Goal: Transaction & Acquisition: Purchase product/service

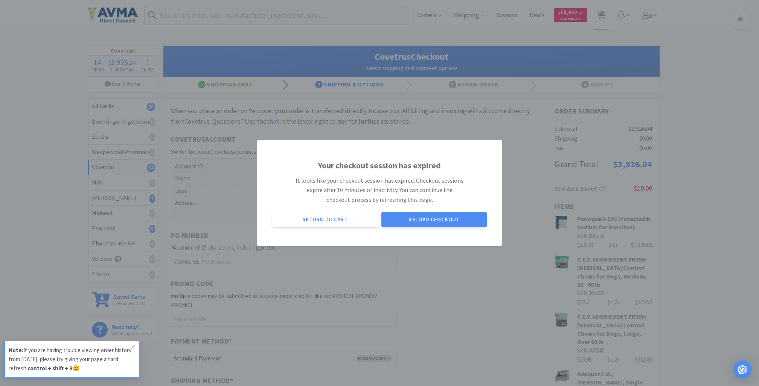
select select "ACCOUNT"
select select "cvt-standard-net"
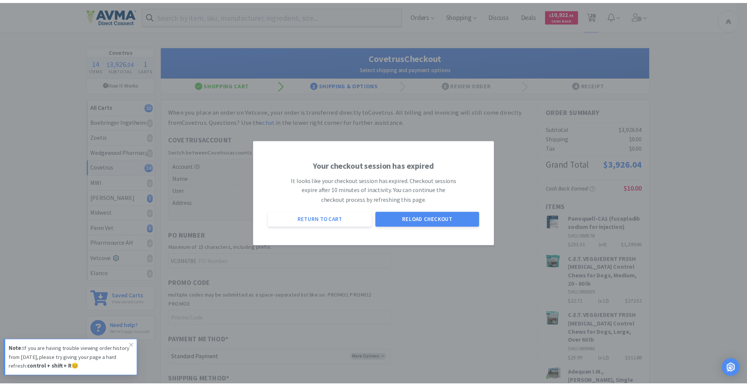
scroll to position [608, 0]
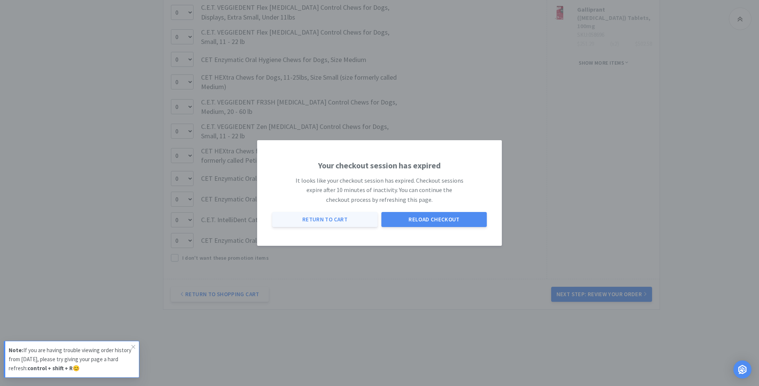
click at [339, 222] on button "Return to Cart" at bounding box center [324, 219] width 105 height 15
select select "2"
select select "12"
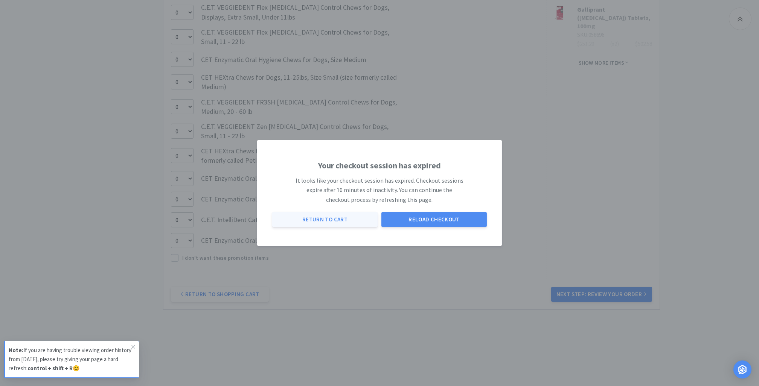
select select "2"
select select "1"
select select "6"
select select "2"
select select "6"
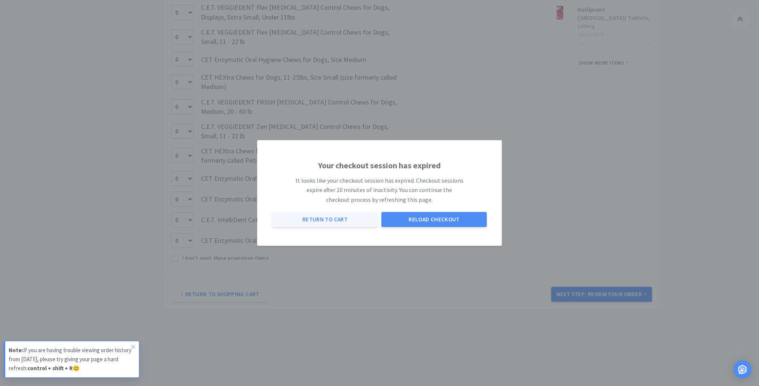
select select "1"
select select "3"
select select "4"
select select "1"
select select "2"
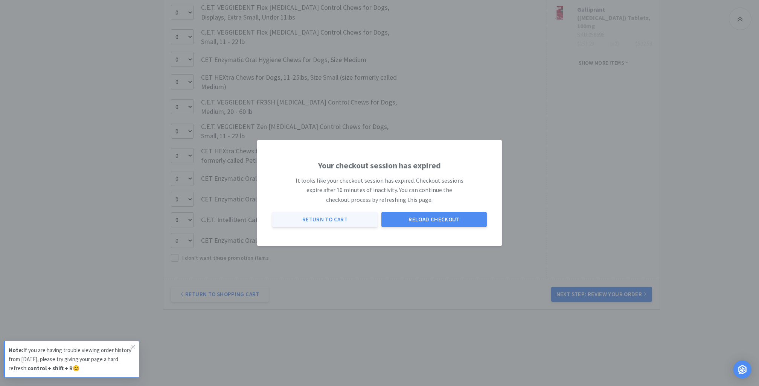
select select "6"
select select "1"
select select "3"
select select "4"
select select "1"
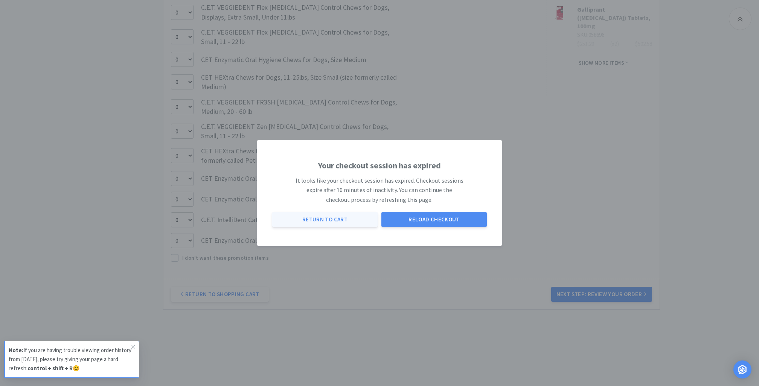
select select "2"
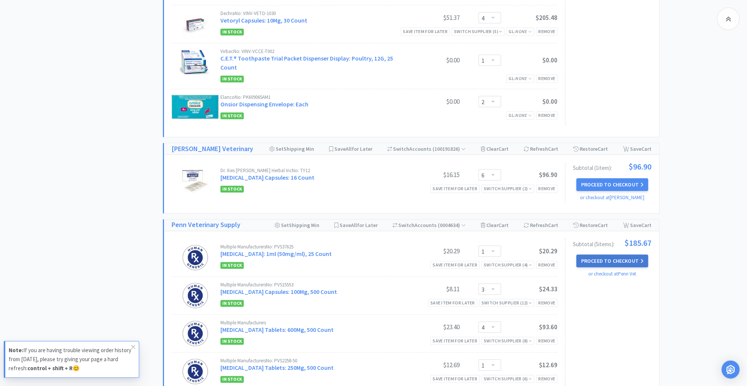
click at [602, 260] on button "Proceed to Checkout" at bounding box center [611, 261] width 71 height 13
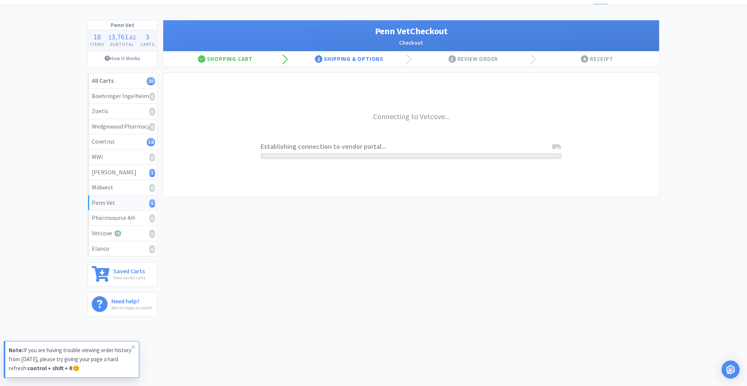
scroll to position [25, 0]
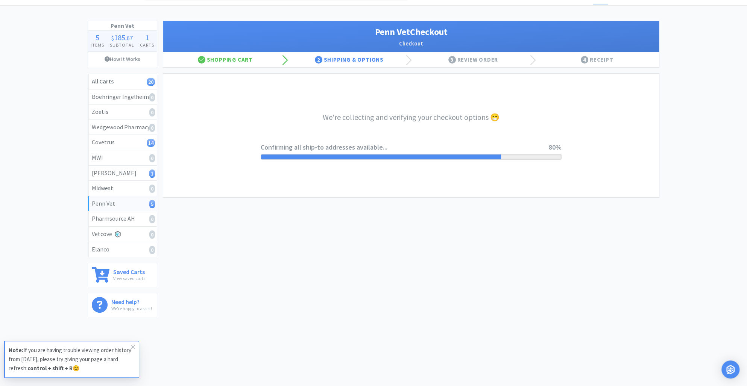
select select "terms"
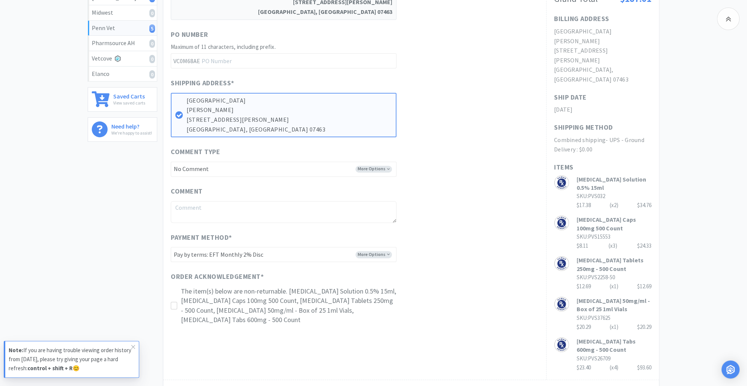
scroll to position [291, 0]
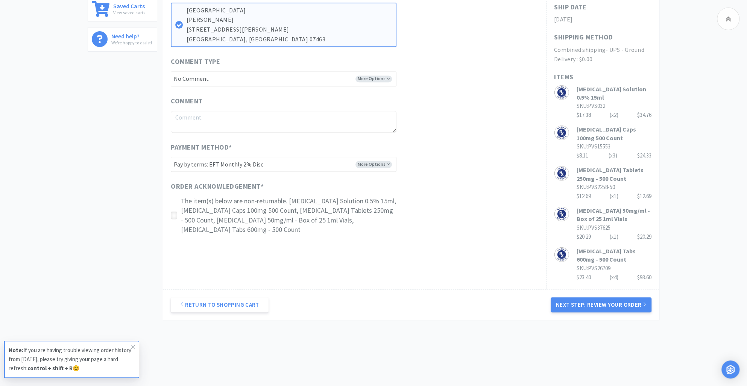
click at [173, 213] on icon at bounding box center [174, 216] width 6 height 6
click at [570, 298] on button "Next Step: Review Your Order" at bounding box center [601, 305] width 101 height 15
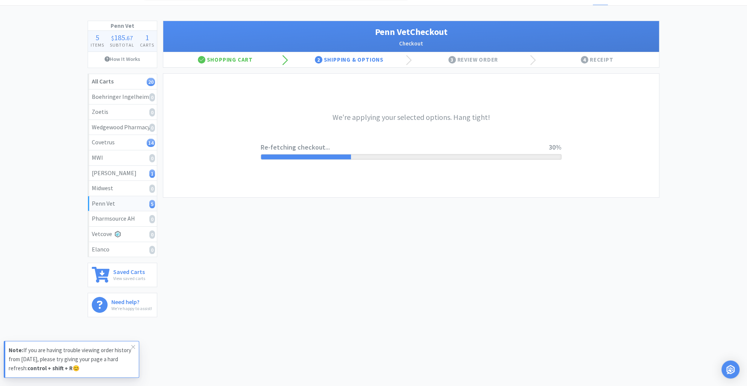
scroll to position [0, 0]
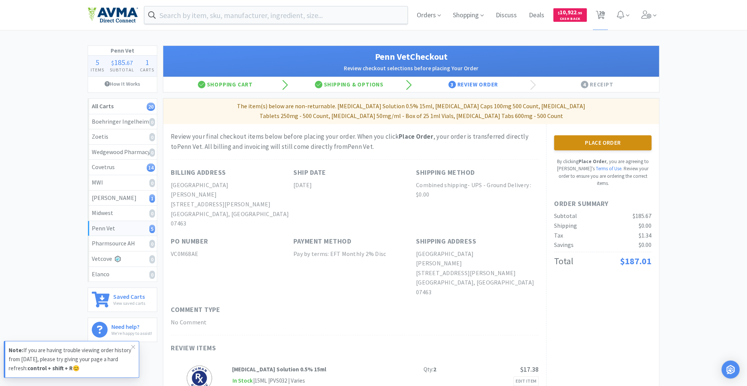
click at [602, 144] on button "Place Order" at bounding box center [602, 142] width 97 height 15
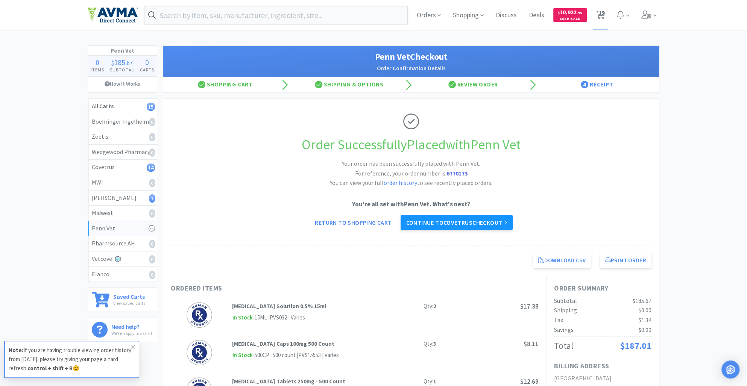
click at [463, 219] on link "Continue to Covetrus checkout" at bounding box center [457, 222] width 112 height 15
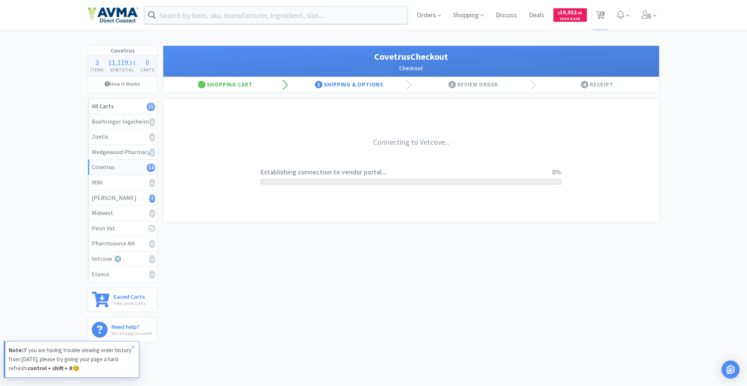
select select "ACCOUNT"
select select "cvt-standard-net"
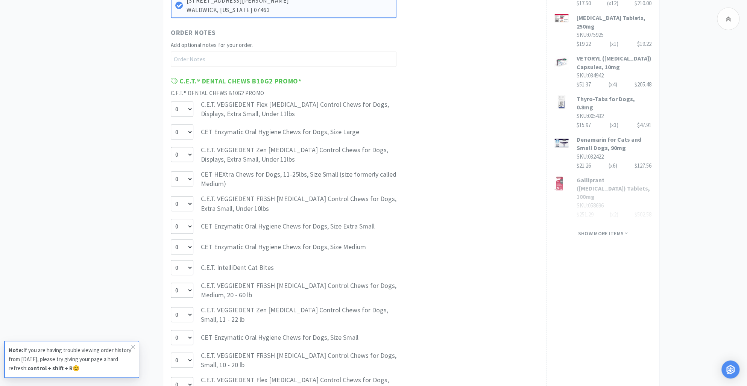
scroll to position [608, 0]
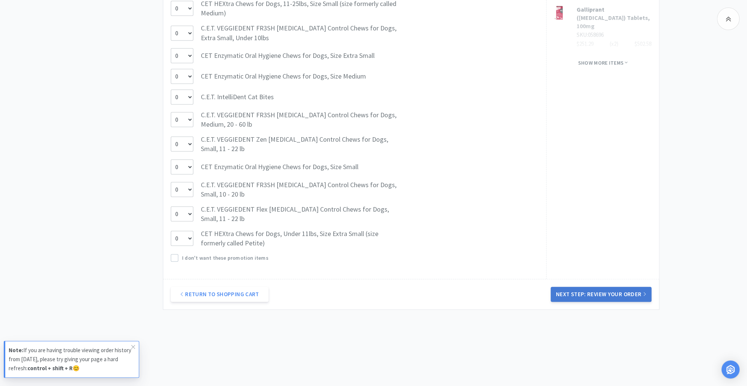
click at [602, 297] on button "Next Step: Review Your Order" at bounding box center [601, 294] width 101 height 15
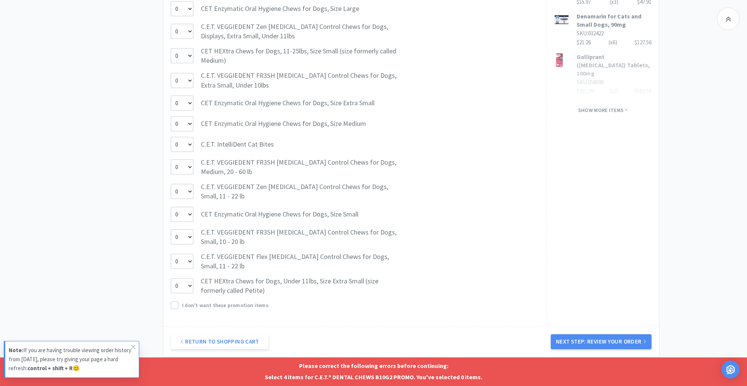
scroll to position [576, 0]
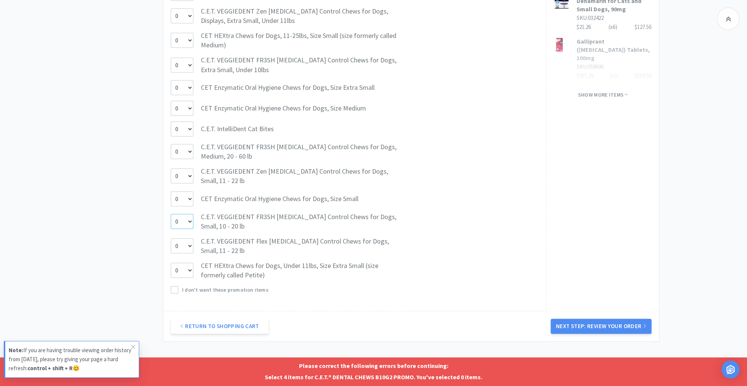
click at [186, 221] on select "0 1 2 3 4" at bounding box center [182, 221] width 23 height 15
select select "4"
click at [171, 214] on select "0 1 2 3 4" at bounding box center [182, 221] width 23 height 15
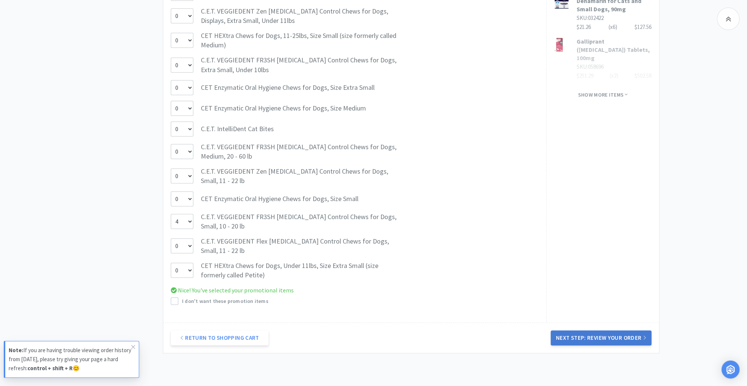
click at [594, 334] on button "Next Step: Review Your Order" at bounding box center [601, 338] width 101 height 15
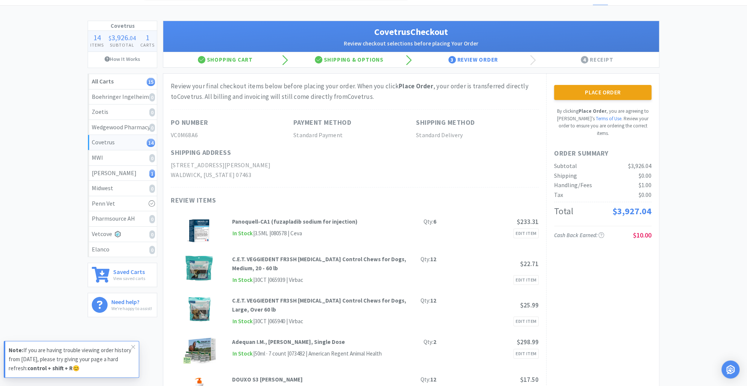
scroll to position [0, 0]
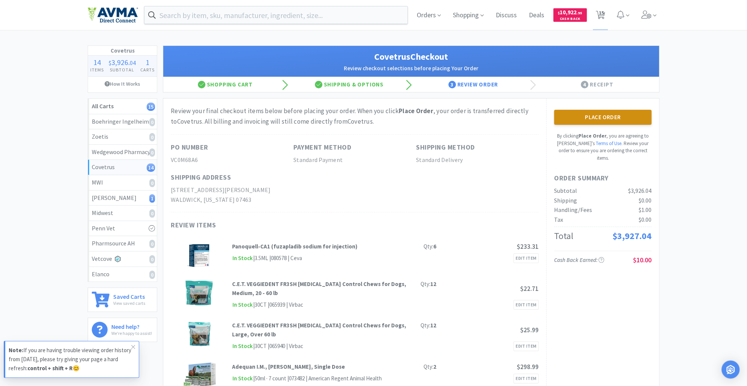
click at [601, 118] on button "Place Order" at bounding box center [602, 117] width 97 height 15
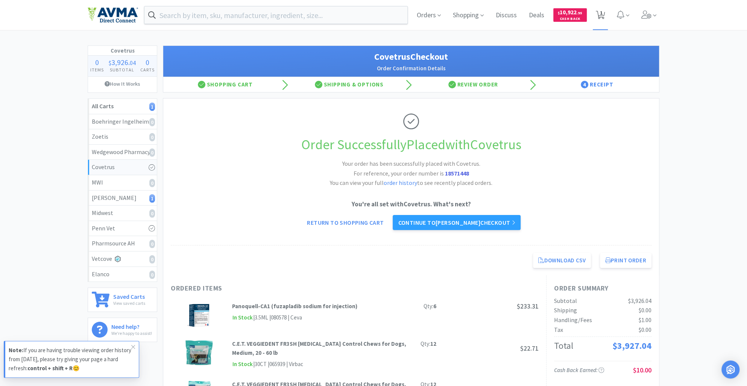
click at [602, 14] on span "1" at bounding box center [601, 13] width 3 height 30
select select "6"
